Goal: Information Seeking & Learning: Learn about a topic

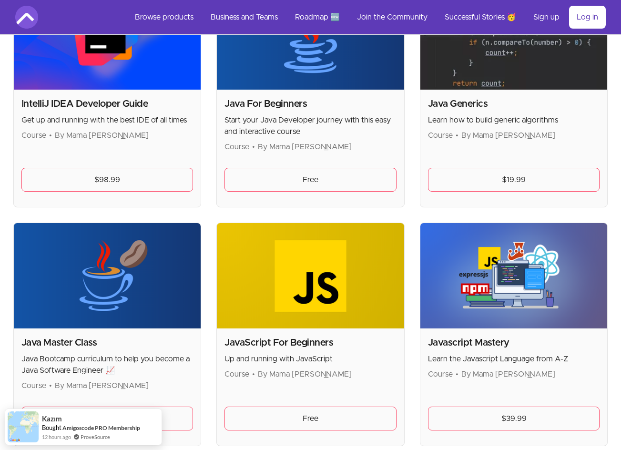
scroll to position [1192, 0]
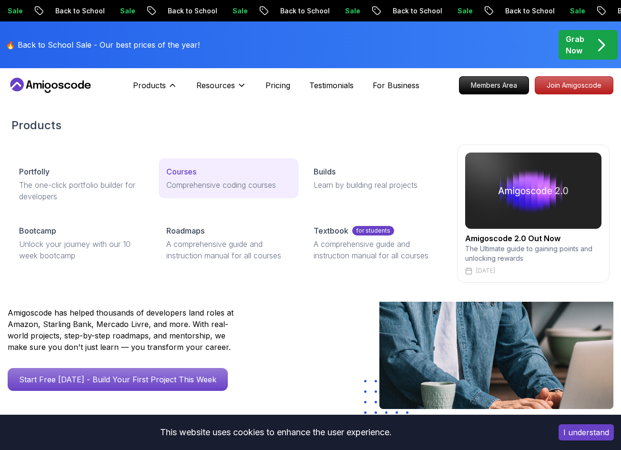
click at [207, 181] on p "Comprehensive coding courses" at bounding box center [228, 184] width 124 height 11
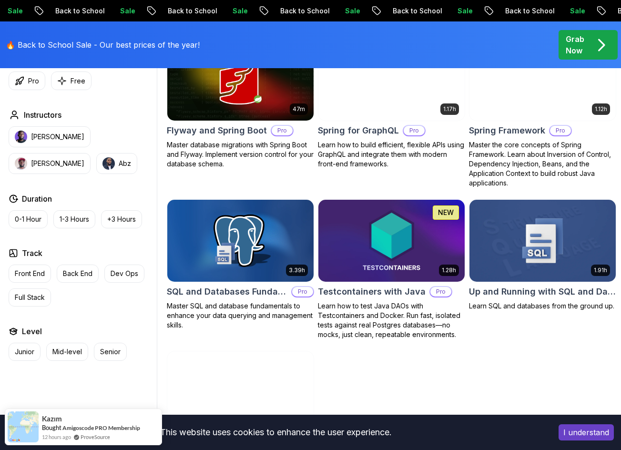
scroll to position [2402, 0]
